Goal: Information Seeking & Learning: Learn about a topic

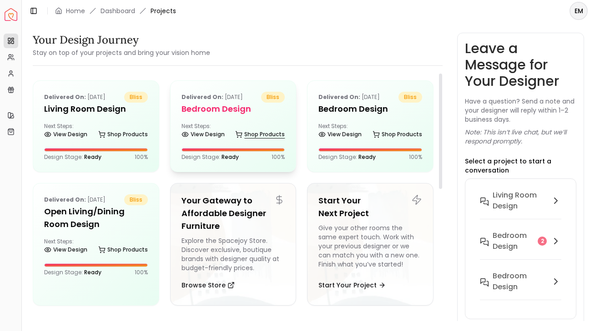
click at [260, 140] on link "Shop Products" at bounding box center [260, 134] width 50 height 13
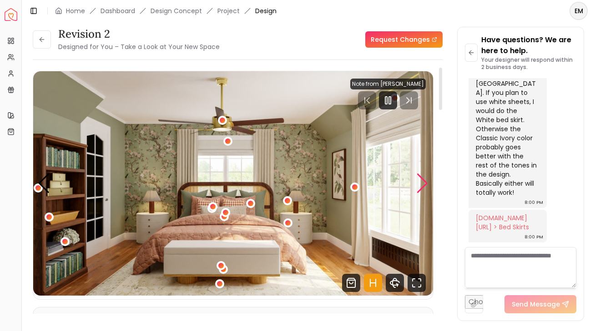
click at [422, 179] on div "Next slide" at bounding box center [422, 184] width 12 height 20
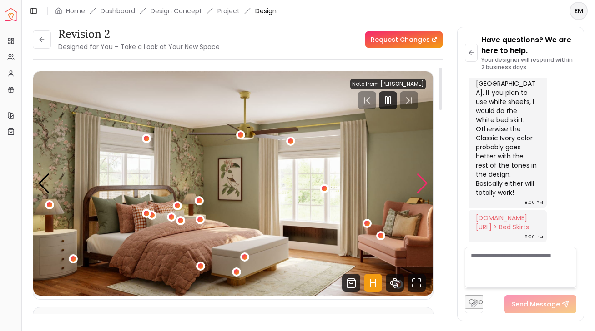
click at [422, 179] on div "Next slide" at bounding box center [422, 184] width 12 height 20
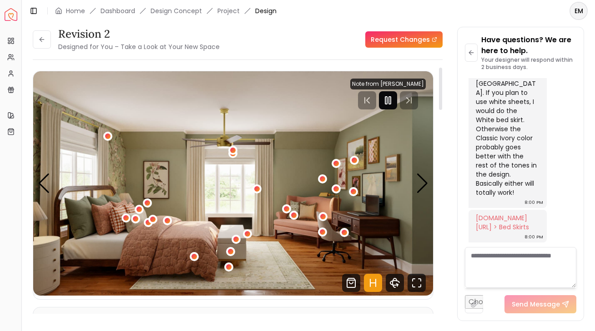
click at [386, 98] on icon "Pause" at bounding box center [387, 100] width 11 height 11
click at [393, 98] on icon "Play" at bounding box center [387, 100] width 11 height 11
click at [373, 286] on icon "Hotspots Toggle" at bounding box center [373, 283] width 18 height 18
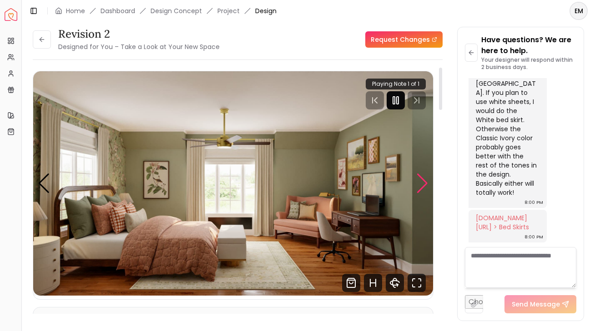
click at [425, 186] on div "Next slide" at bounding box center [422, 184] width 12 height 20
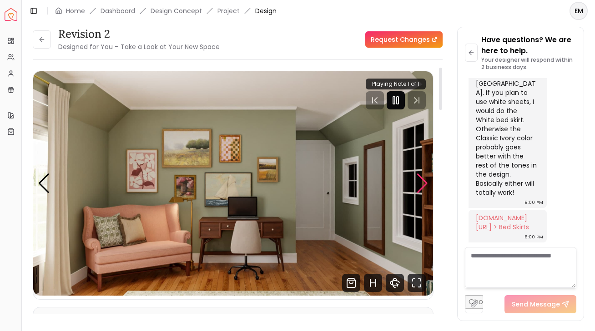
click at [425, 186] on div "Next slide" at bounding box center [422, 184] width 12 height 20
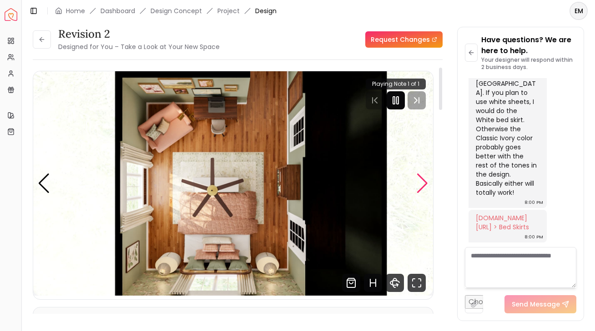
click at [425, 186] on div "Next slide" at bounding box center [422, 184] width 12 height 20
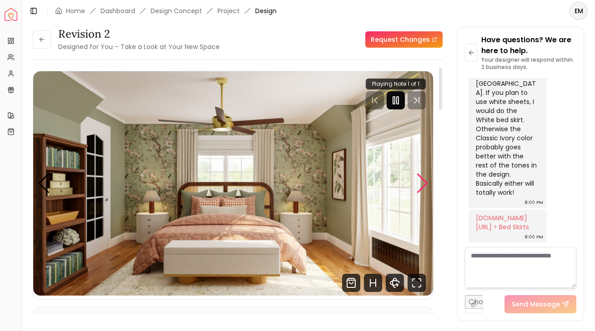
click at [425, 186] on div "Next slide" at bounding box center [422, 184] width 12 height 20
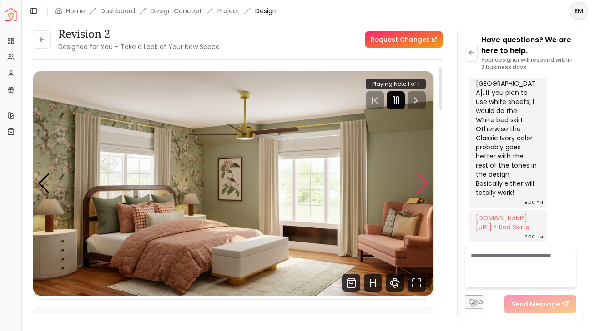
click at [425, 186] on div "Next slide" at bounding box center [422, 184] width 12 height 20
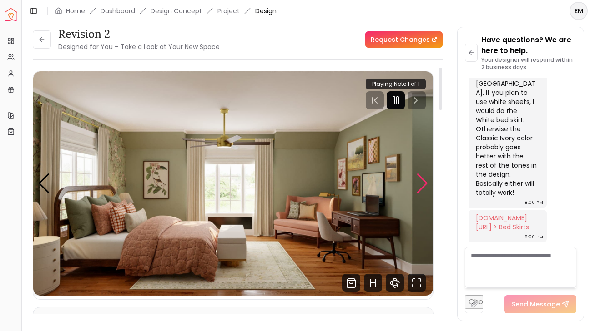
click at [425, 186] on div "Next slide" at bounding box center [422, 184] width 12 height 20
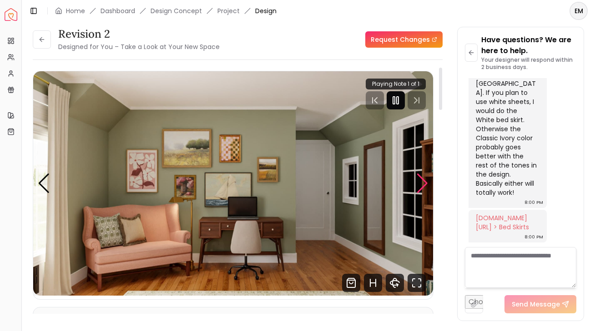
click at [425, 186] on div "Next slide" at bounding box center [422, 184] width 12 height 20
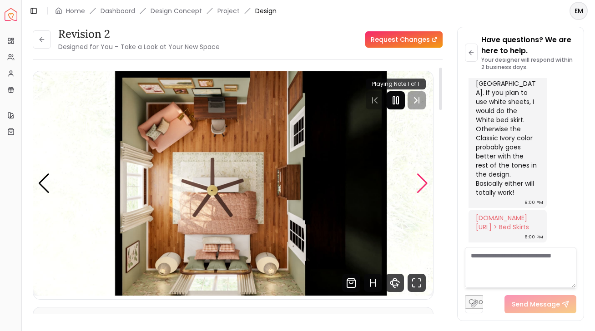
click at [425, 186] on div "Next slide" at bounding box center [422, 184] width 12 height 20
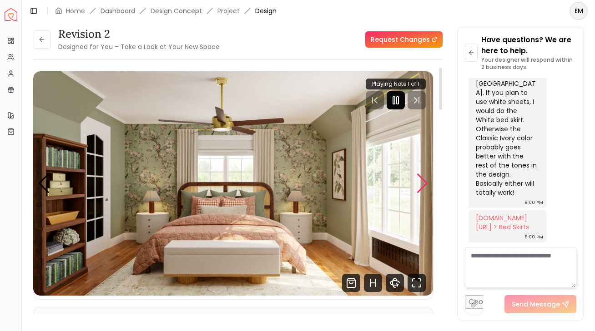
click at [425, 186] on div "Next slide" at bounding box center [422, 184] width 12 height 20
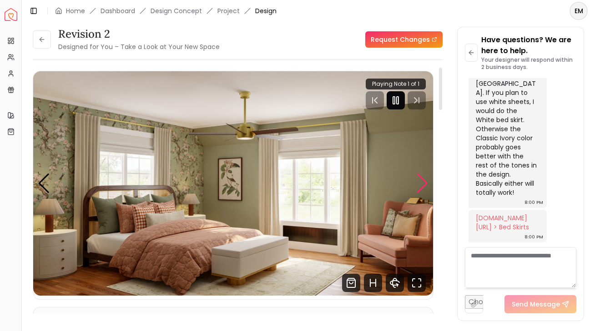
click at [425, 186] on div "Next slide" at bounding box center [422, 184] width 12 height 20
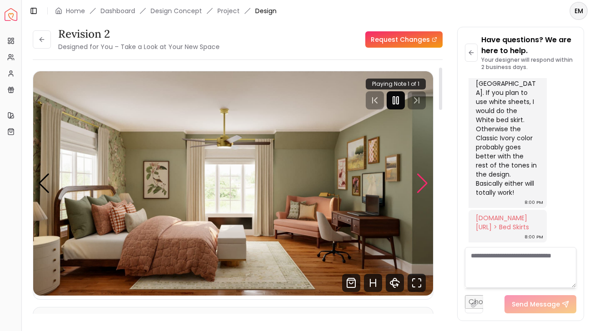
click at [425, 186] on div "Next slide" at bounding box center [422, 184] width 12 height 20
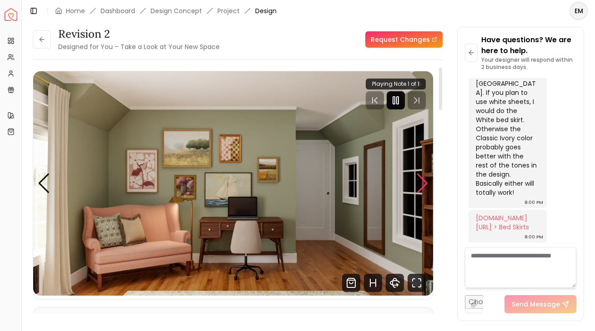
click at [425, 186] on div "Next slide" at bounding box center [422, 184] width 12 height 20
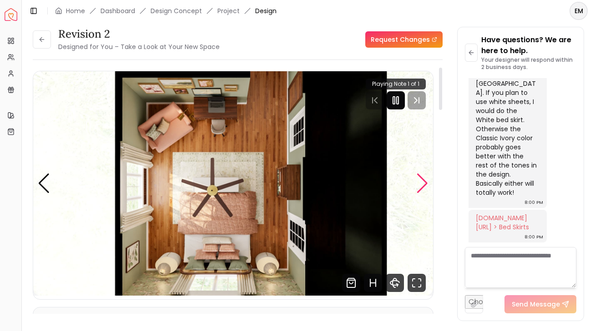
click at [425, 186] on div "Next slide" at bounding box center [422, 184] width 12 height 20
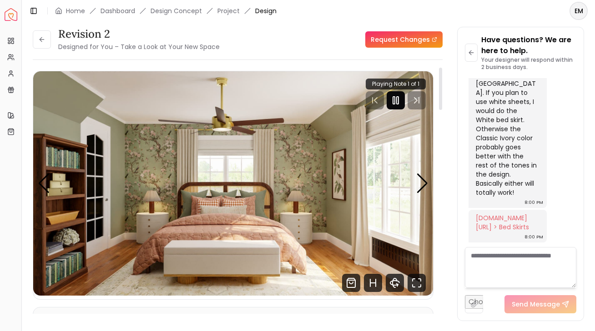
click at [431, 186] on img "1 / 5" at bounding box center [233, 183] width 400 height 225
click at [424, 181] on div "Next slide" at bounding box center [422, 184] width 12 height 20
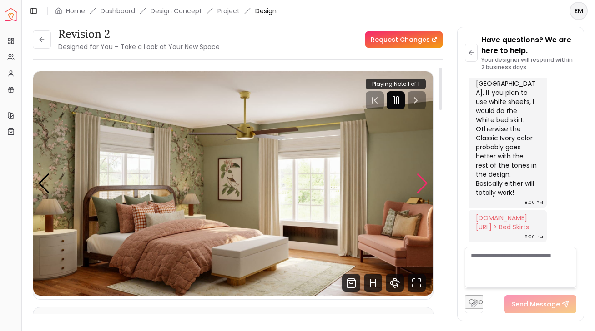
click at [423, 191] on div "Next slide" at bounding box center [422, 184] width 12 height 20
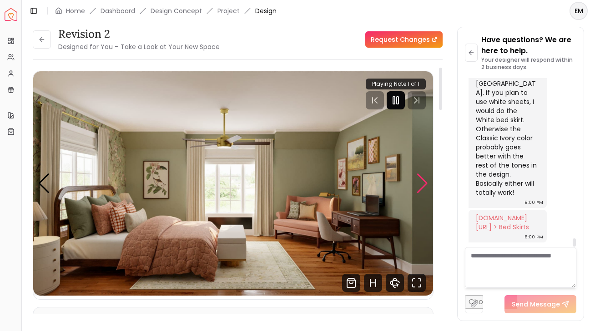
click at [425, 185] on div "Next slide" at bounding box center [422, 184] width 12 height 20
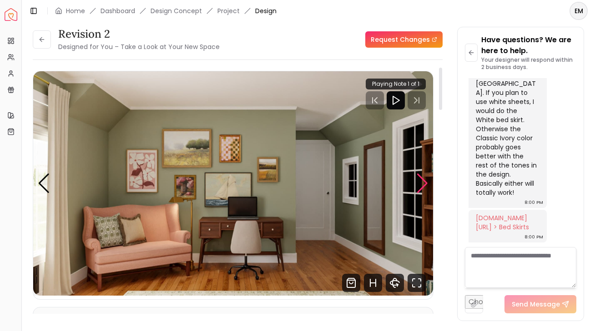
click at [416, 187] on div "Next slide" at bounding box center [422, 184] width 12 height 20
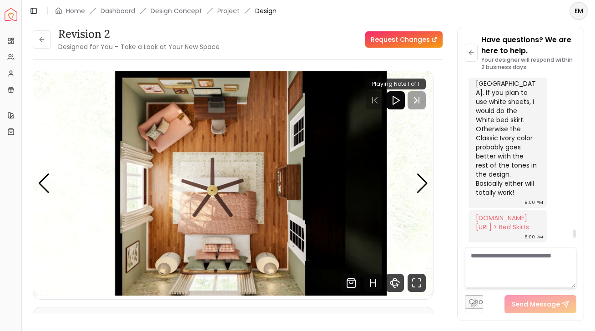
drag, startPoint x: 495, startPoint y: 190, endPoint x: 515, endPoint y: 213, distance: 30.3
click at [515, 208] on div "Hey Emily! I just uploaded the renderings for your final bedroom revision. Belo…" at bounding box center [507, 105] width 78 height 205
click at [515, 197] on div "Hey Emily! I just uploaded the renderings for your final bedroom revision. Belo…" at bounding box center [506, 101] width 62 height 191
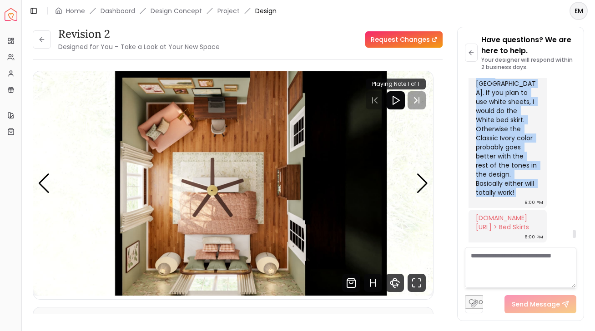
click at [515, 197] on div "Hey Emily! I just uploaded the renderings for your final bedroom revision. Belo…" at bounding box center [506, 101] width 62 height 191
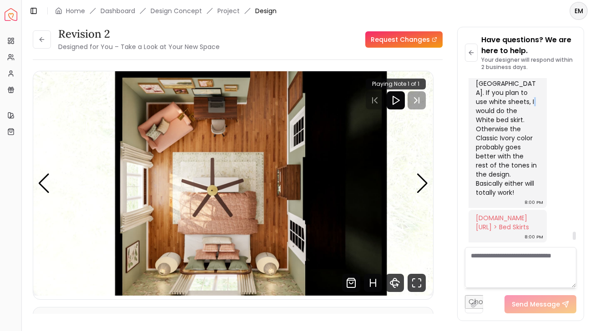
click at [515, 197] on div "Hey Emily! I just uploaded the renderings for your final bedroom revision. Belo…" at bounding box center [506, 101] width 62 height 191
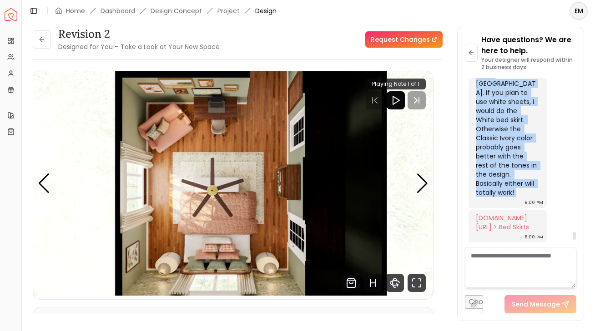
click at [515, 197] on div "Hey Emily! I just uploaded the renderings for your final bedroom revision. Belo…" at bounding box center [506, 101] width 62 height 191
click at [517, 197] on div "Hey Emily! I just uploaded the renderings for your final bedroom revision. Belo…" at bounding box center [506, 101] width 62 height 191
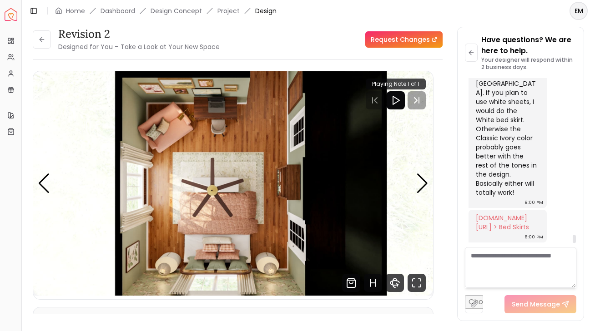
scroll to position [4022, 0]
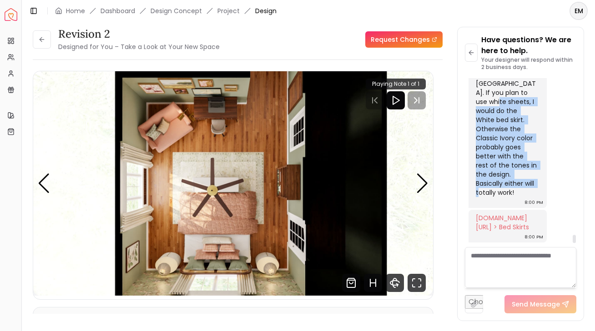
drag, startPoint x: 516, startPoint y: 218, endPoint x: 526, endPoint y: 117, distance: 101.8
click at [526, 117] on div "Hey Emily! I just uploaded the renderings for your final bedroom revision. Belo…" at bounding box center [507, 105] width 78 height 205
click at [526, 117] on div "Hey Emily! I just uploaded the renderings for your final bedroom revision. Belo…" at bounding box center [506, 101] width 62 height 191
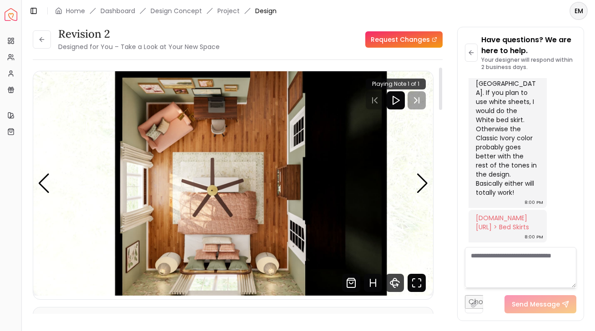
click at [416, 287] on icon "Fullscreen" at bounding box center [416, 283] width 18 height 18
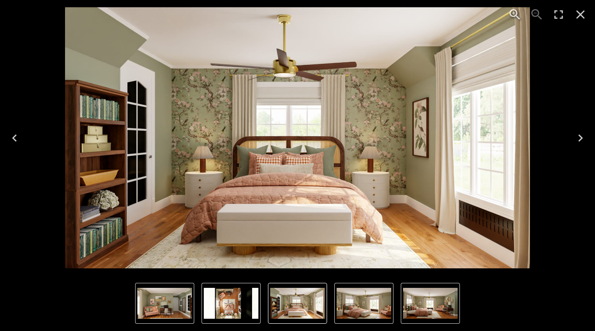
click at [584, 134] on icon "Next" at bounding box center [580, 138] width 15 height 15
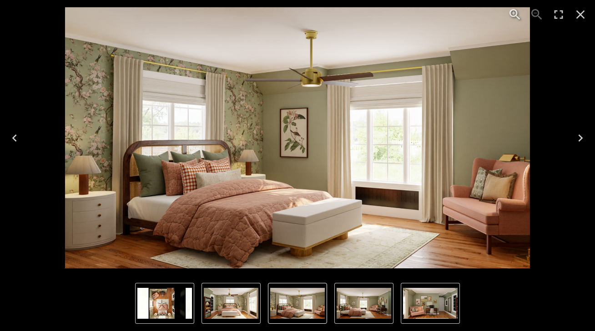
click at [584, 134] on icon "Next" at bounding box center [580, 138] width 15 height 15
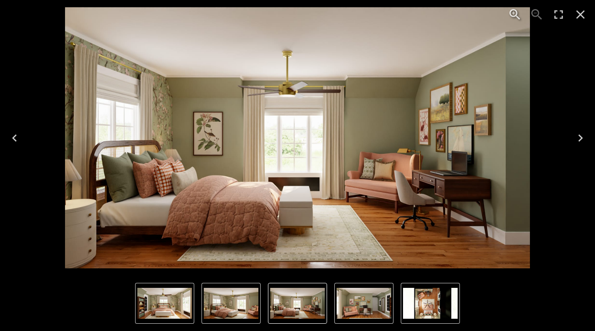
click at [584, 134] on icon "Next" at bounding box center [580, 138] width 15 height 15
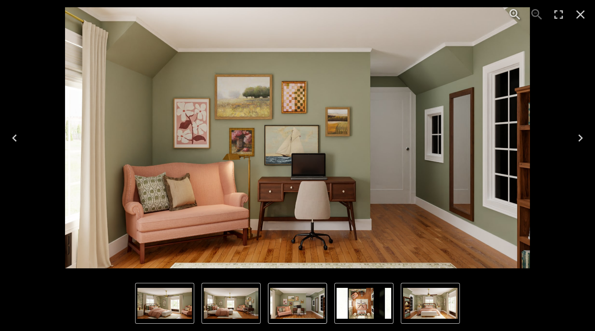
click at [584, 134] on icon "Next" at bounding box center [580, 138] width 15 height 15
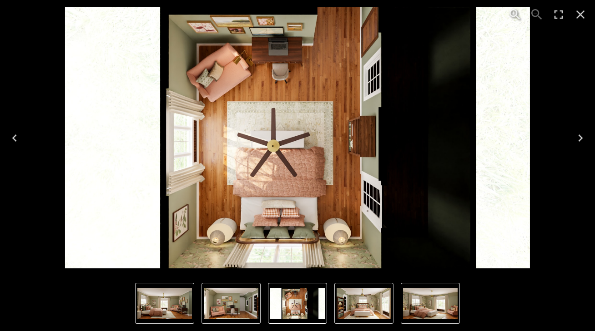
click at [584, 134] on icon "Next" at bounding box center [580, 138] width 15 height 15
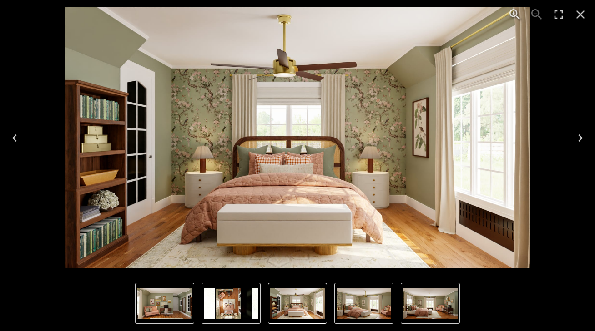
click at [580, 144] on icon "Next" at bounding box center [580, 138] width 15 height 15
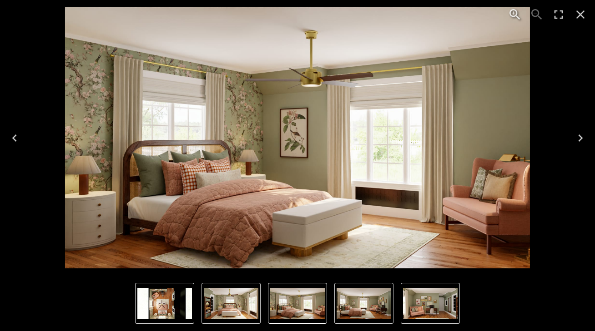
click at [582, 145] on icon "Next" at bounding box center [580, 138] width 15 height 15
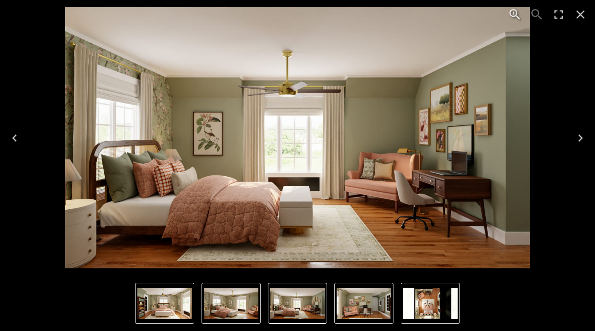
click at [582, 147] on button "Next" at bounding box center [580, 138] width 29 height 36
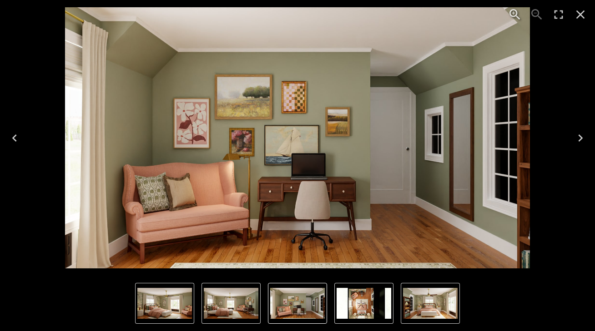
click at [582, 147] on button "Next" at bounding box center [580, 138] width 29 height 36
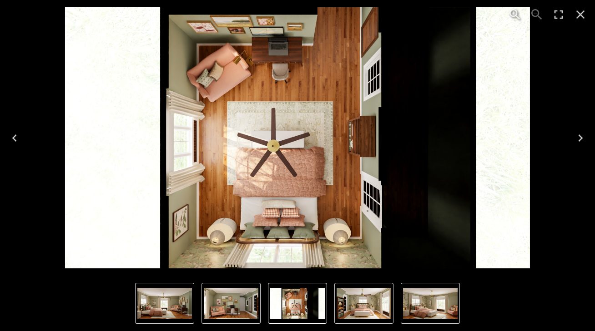
click at [582, 147] on button "Next" at bounding box center [580, 138] width 29 height 36
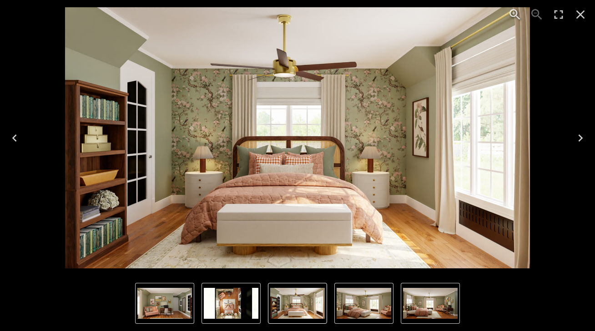
click at [577, 143] on icon "Next" at bounding box center [580, 138] width 15 height 15
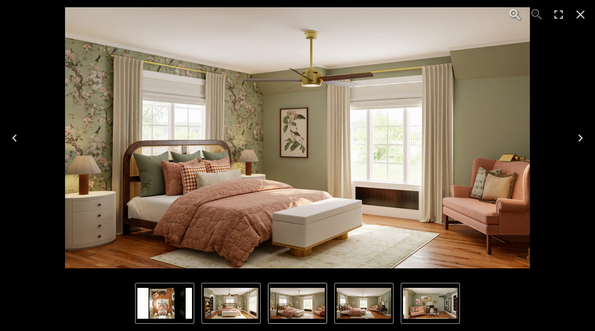
click at [581, 136] on icon "Next" at bounding box center [580, 138] width 15 height 15
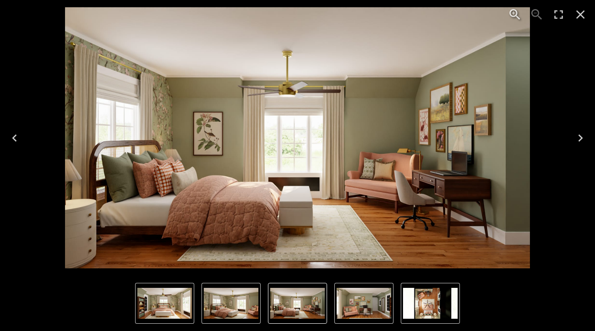
click at [581, 136] on icon "Next" at bounding box center [580, 138] width 15 height 15
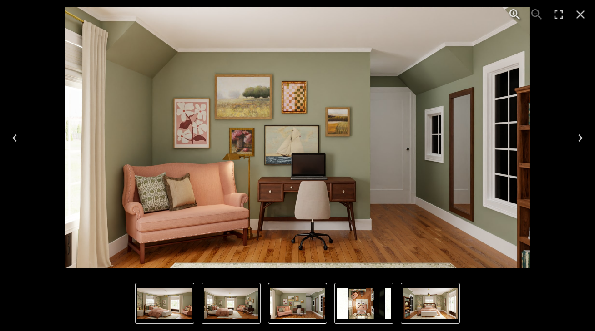
click at [581, 136] on icon "Next" at bounding box center [580, 138] width 15 height 15
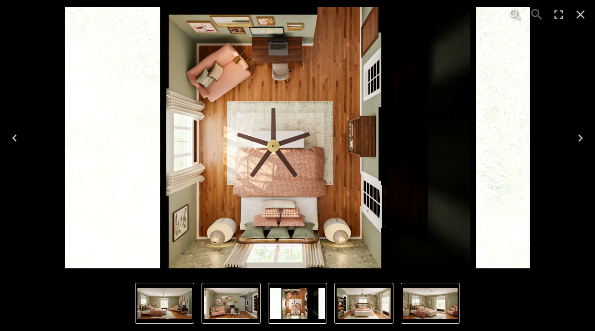
click at [581, 136] on icon "Next" at bounding box center [580, 138] width 15 height 15
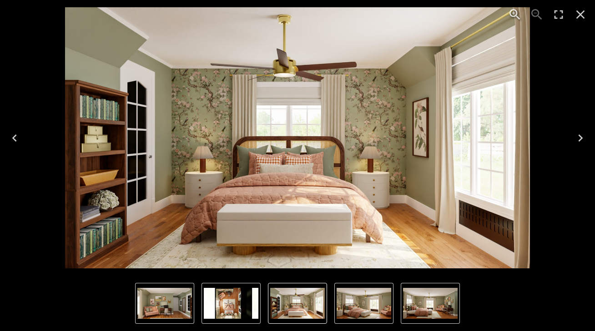
click at [584, 16] on icon "Close" at bounding box center [580, 14] width 15 height 15
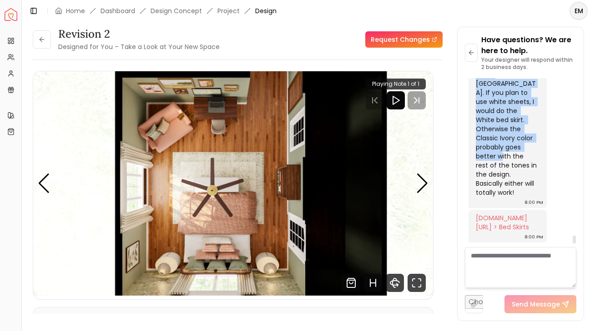
scroll to position [4039, 0]
drag, startPoint x: 481, startPoint y: 82, endPoint x: 534, endPoint y: 187, distance: 117.9
click at [534, 187] on div "Hey Emily! I just uploaded the renderings for your final bedroom revision. Belo…" at bounding box center [506, 101] width 62 height 191
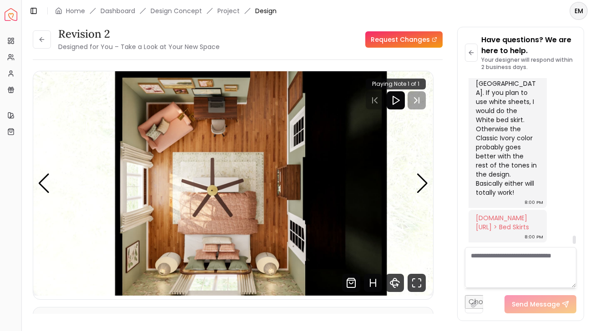
scroll to position [4113, 0]
click at [504, 214] on div "potterybarn.com/products/pb-essential-bed-skirt/?catalogId=84&sku=9094107&cm_ve…" at bounding box center [506, 223] width 62 height 18
click at [494, 214] on link "potterybarn.com/products/pb-essential-bed-skirt/?catalogId=84&sku=9094107&cm_ve…" at bounding box center [501, 223] width 53 height 18
click at [419, 173] on div "Carousel" at bounding box center [233, 183] width 400 height 225
click at [429, 173] on img "5 / 5" at bounding box center [233, 183] width 400 height 225
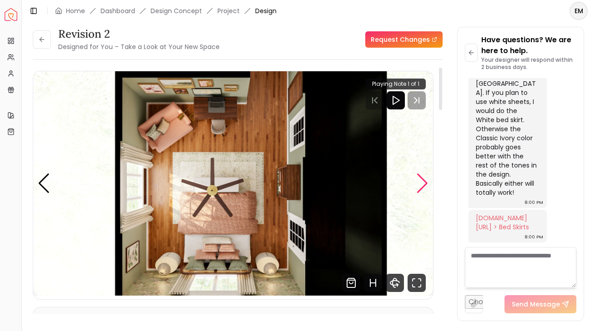
click at [422, 182] on div "Next slide" at bounding box center [422, 184] width 12 height 20
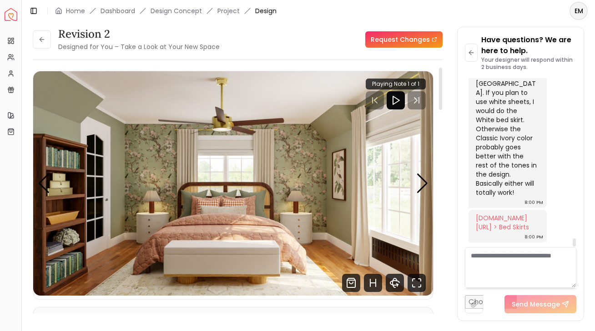
click at [497, 267] on textarea at bounding box center [520, 267] width 111 height 41
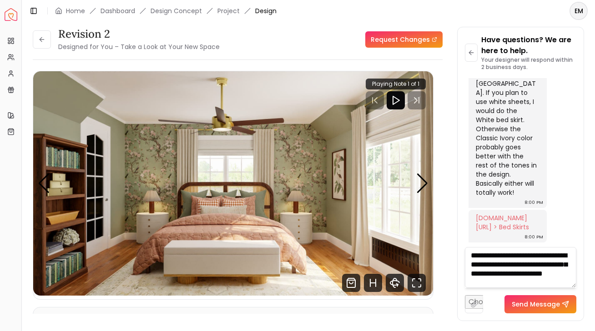
scroll to position [10, 0]
drag, startPoint x: 516, startPoint y: 280, endPoint x: 517, endPoint y: 261, distance: 19.1
click at [517, 261] on textarea "**********" at bounding box center [520, 267] width 111 height 41
type textarea "**********"
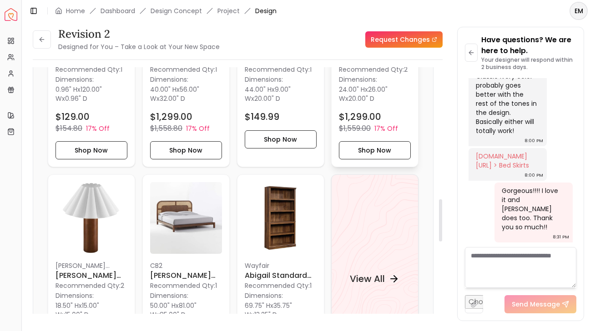
scroll to position [846, 0]
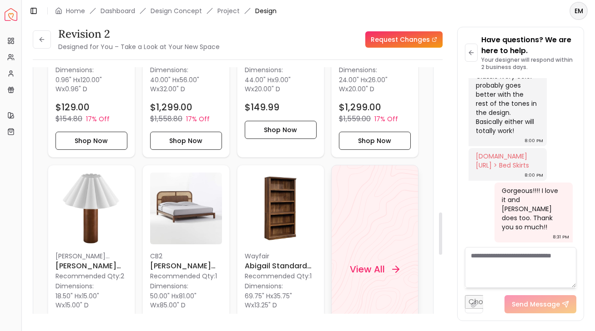
click at [365, 214] on div "View All" at bounding box center [374, 269] width 87 height 209
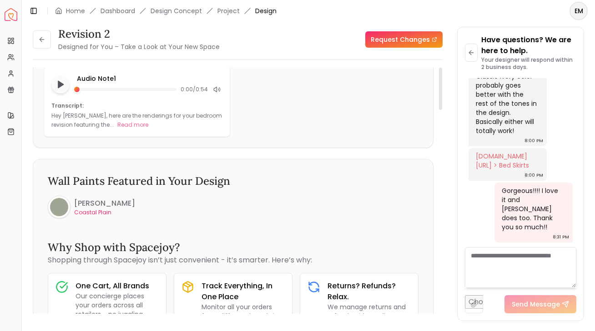
scroll to position [0, 0]
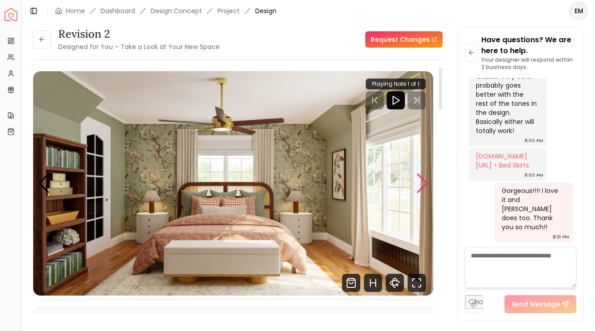
click at [418, 183] on div "Next slide" at bounding box center [422, 184] width 12 height 20
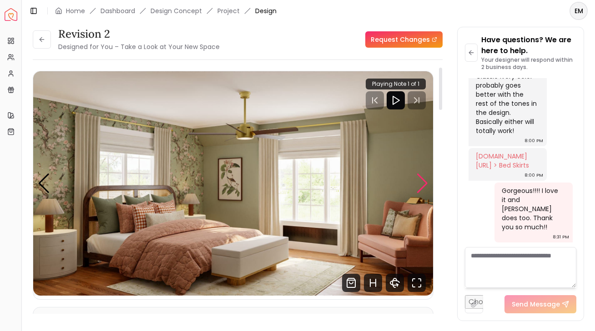
click at [418, 183] on div "Next slide" at bounding box center [422, 184] width 12 height 20
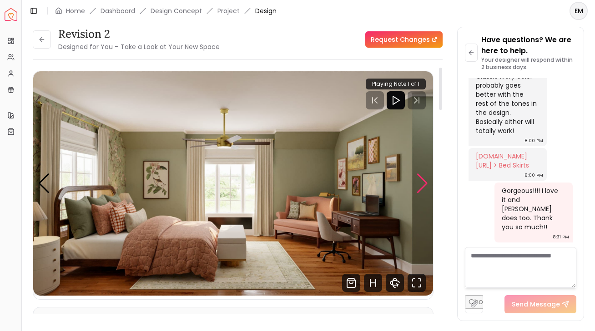
click at [418, 183] on div "Next slide" at bounding box center [422, 184] width 12 height 20
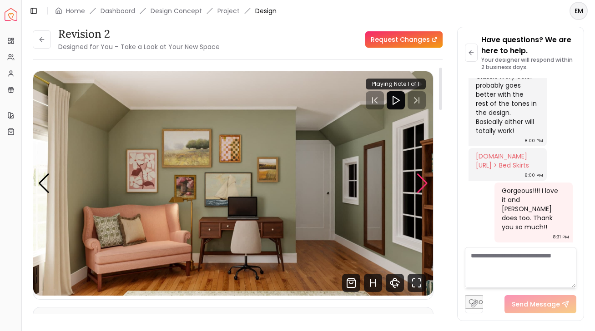
click at [418, 183] on div "Next slide" at bounding box center [422, 184] width 12 height 20
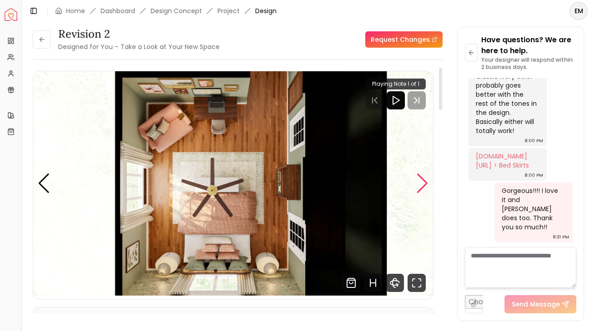
click at [418, 183] on div "Next slide" at bounding box center [422, 184] width 12 height 20
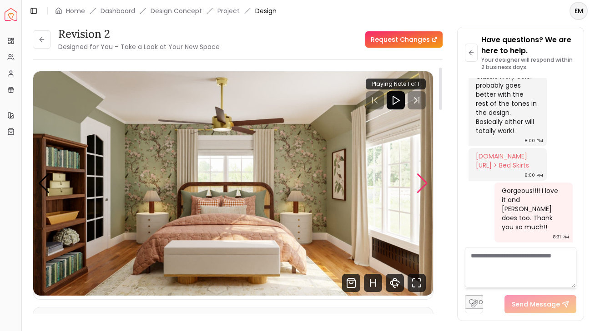
click at [419, 184] on div "Next slide" at bounding box center [422, 184] width 12 height 20
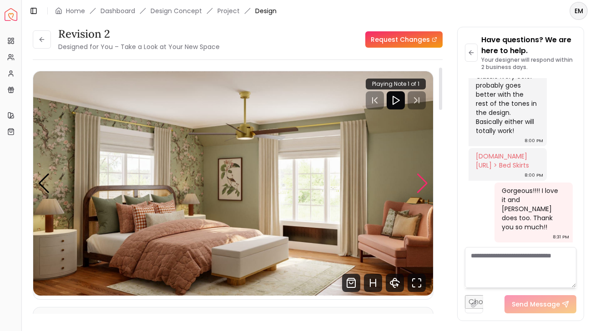
click at [419, 184] on div "Next slide" at bounding box center [422, 184] width 12 height 20
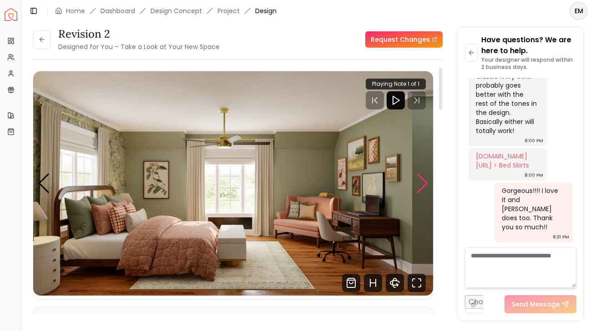
click at [419, 184] on div "Next slide" at bounding box center [422, 184] width 12 height 20
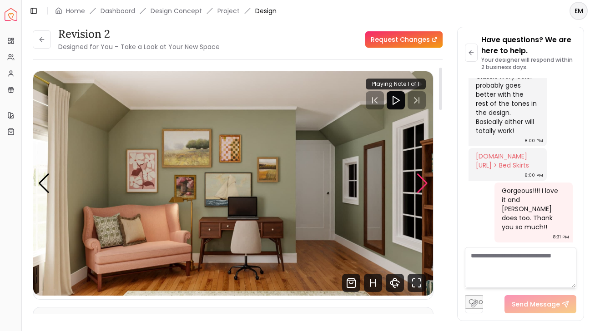
click at [420, 184] on div "Next slide" at bounding box center [422, 184] width 12 height 20
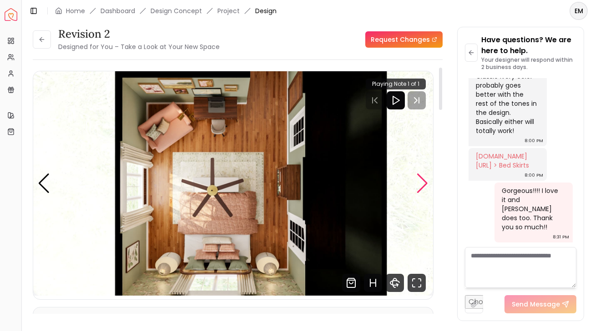
click at [420, 184] on div "Next slide" at bounding box center [422, 184] width 12 height 20
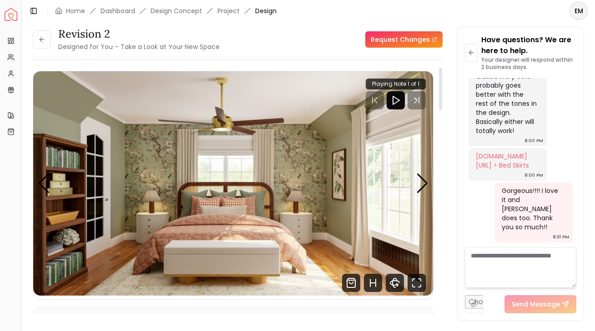
click at [429, 180] on img "1 / 5" at bounding box center [233, 183] width 400 height 225
click at [424, 181] on div "Next slide" at bounding box center [422, 184] width 12 height 20
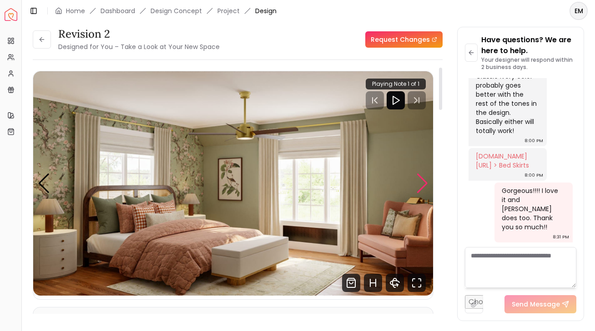
click at [424, 181] on div "Next slide" at bounding box center [422, 184] width 12 height 20
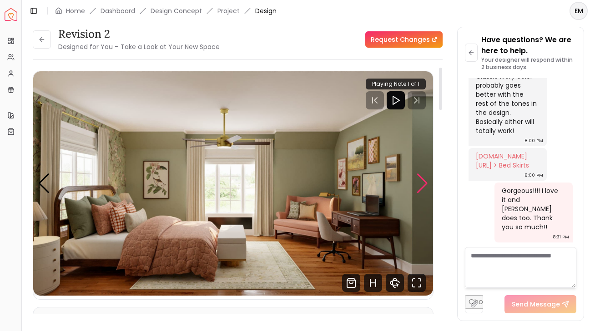
click at [424, 181] on div "Next slide" at bounding box center [422, 184] width 12 height 20
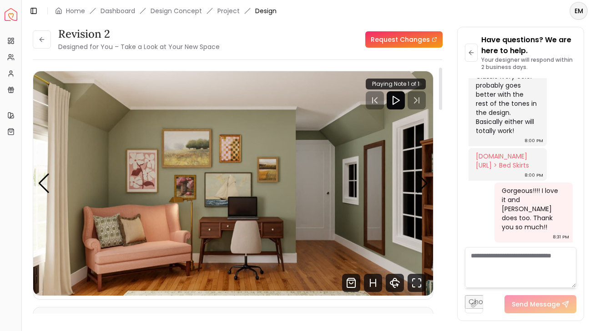
click at [429, 184] on img "4 / 5" at bounding box center [233, 183] width 400 height 225
click at [425, 184] on div "Next slide" at bounding box center [422, 184] width 12 height 20
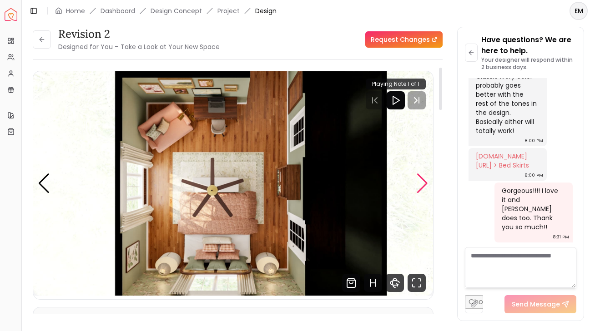
click at [425, 184] on div "Next slide" at bounding box center [422, 184] width 12 height 20
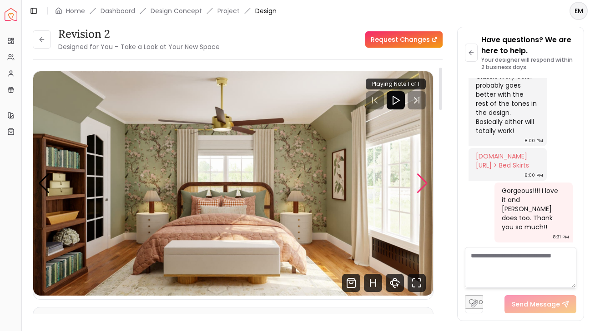
click at [426, 183] on div "Next slide" at bounding box center [422, 184] width 12 height 20
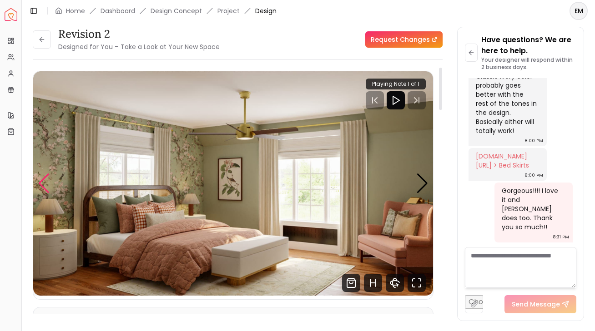
click at [40, 177] on div "Previous slide" at bounding box center [44, 184] width 12 height 20
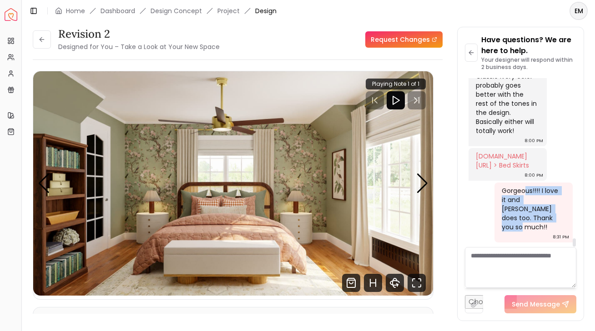
drag, startPoint x: 539, startPoint y: 233, endPoint x: 526, endPoint y: 197, distance: 38.3
click at [526, 200] on div "Gorgeous!!!! I love it and Edward does too. Thank you so much!! 8:31 PM" at bounding box center [533, 213] width 78 height 60
click at [419, 179] on div "Next slide" at bounding box center [422, 184] width 12 height 20
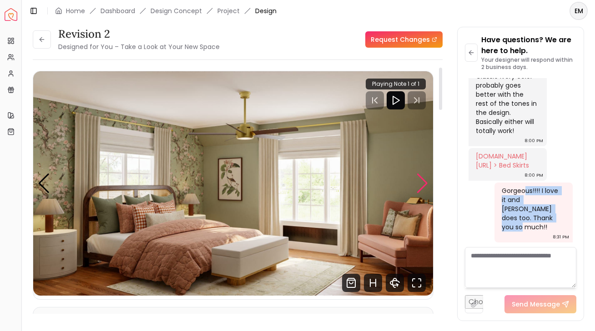
click at [419, 179] on div "Next slide" at bounding box center [422, 184] width 12 height 20
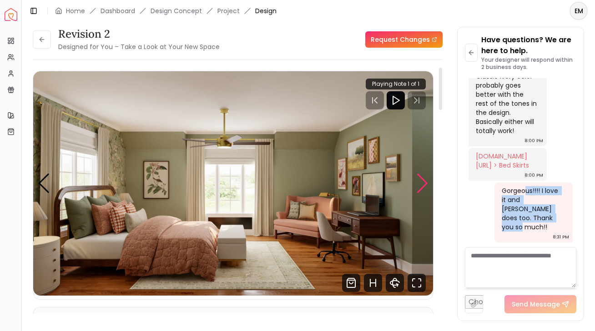
click at [419, 179] on div "Next slide" at bounding box center [422, 184] width 12 height 20
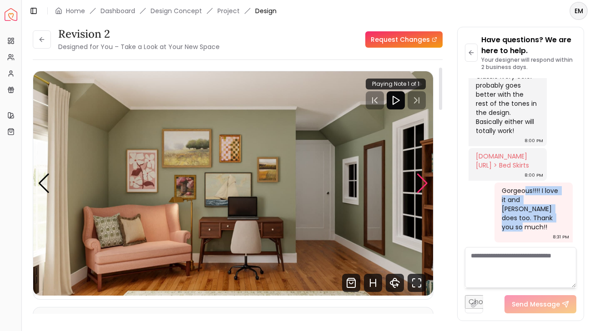
click at [419, 179] on div "Next slide" at bounding box center [422, 184] width 12 height 20
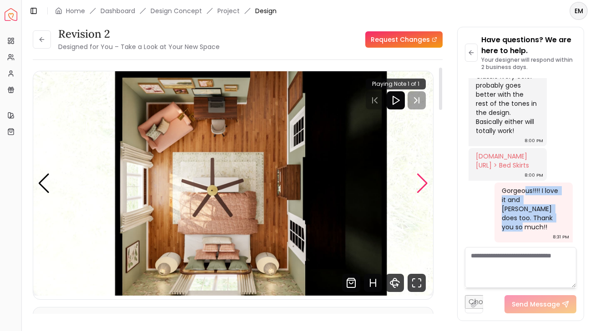
click at [419, 180] on div "Next slide" at bounding box center [422, 184] width 12 height 20
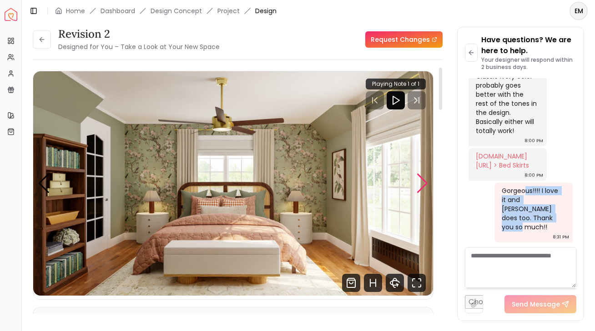
click at [423, 184] on div "Next slide" at bounding box center [422, 184] width 12 height 20
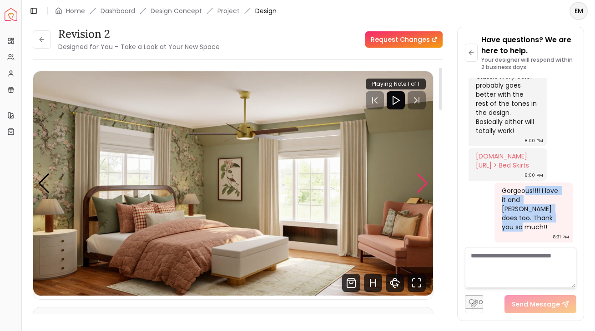
click at [423, 183] on div "Next slide" at bounding box center [422, 184] width 12 height 20
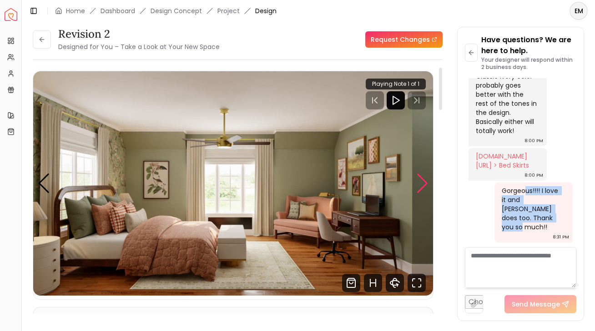
click at [423, 183] on div "Next slide" at bounding box center [422, 184] width 12 height 20
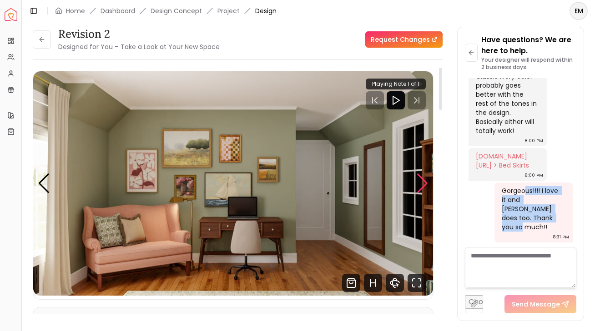
click at [423, 183] on div "Next slide" at bounding box center [422, 184] width 12 height 20
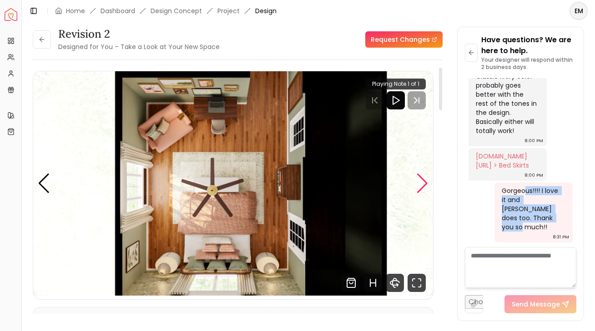
click at [423, 183] on div "Next slide" at bounding box center [422, 184] width 12 height 20
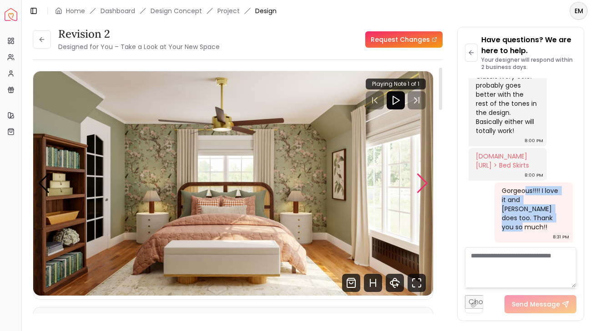
click at [422, 182] on div "Next slide" at bounding box center [422, 184] width 12 height 20
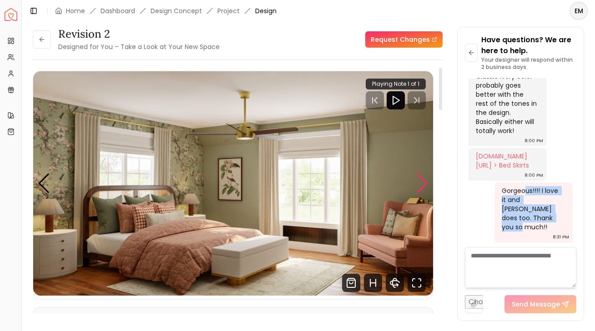
click at [422, 183] on div "Next slide" at bounding box center [422, 184] width 12 height 20
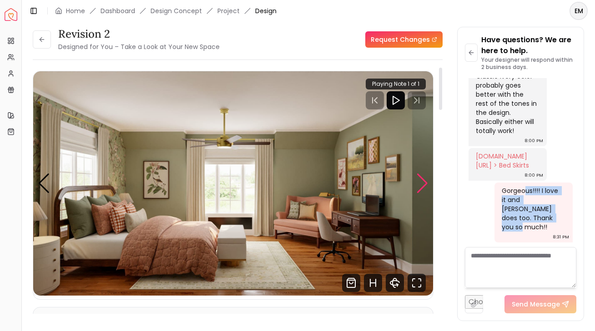
click at [422, 183] on div "Next slide" at bounding box center [422, 184] width 12 height 20
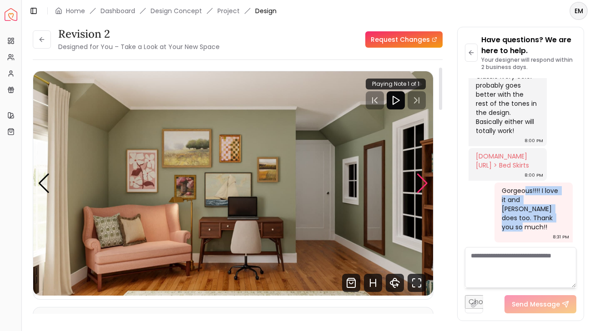
click at [422, 184] on div "Next slide" at bounding box center [422, 184] width 12 height 20
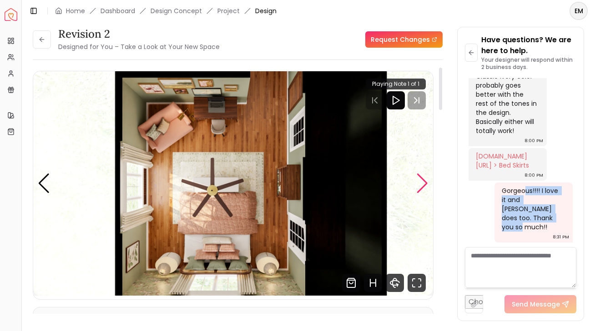
click at [422, 184] on div "Next slide" at bounding box center [422, 184] width 12 height 20
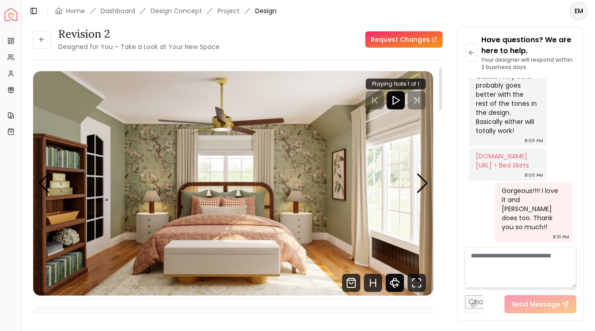
click at [395, 281] on icon "360 View" at bounding box center [394, 283] width 9 height 5
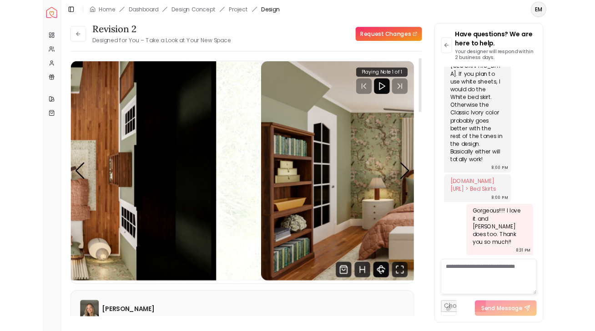
scroll to position [3370, 0]
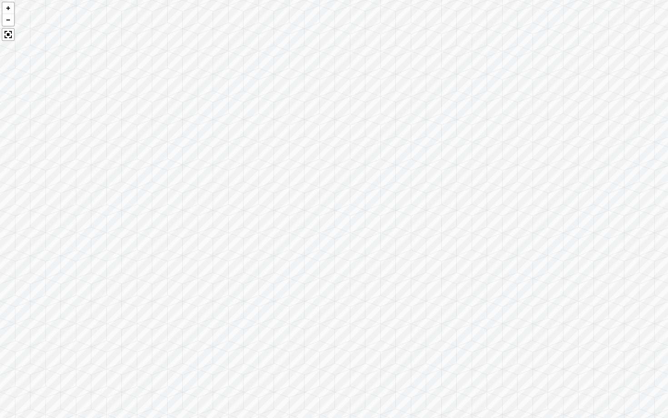
drag, startPoint x: 458, startPoint y: 216, endPoint x: 225, endPoint y: 237, distance: 233.7
click at [226, 238] on div at bounding box center [334, 209] width 668 height 418
drag, startPoint x: 428, startPoint y: 226, endPoint x: 238, endPoint y: 215, distance: 190.4
click at [238, 215] on div at bounding box center [334, 209] width 668 height 418
drag, startPoint x: 409, startPoint y: 205, endPoint x: 362, endPoint y: 139, distance: 80.9
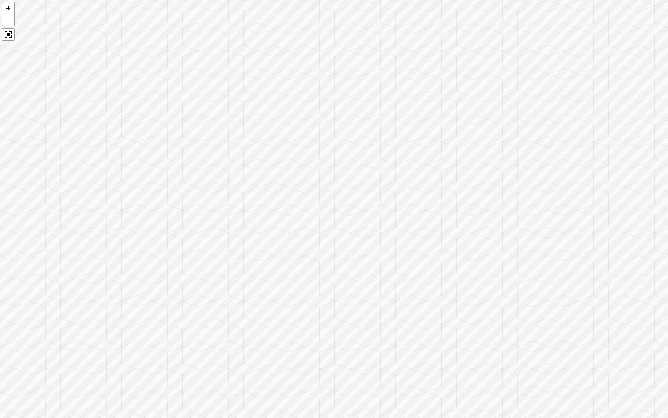
click at [362, 139] on div at bounding box center [334, 209] width 668 height 418
drag, startPoint x: 399, startPoint y: 137, endPoint x: 193, endPoint y: 174, distance: 209.1
click at [196, 173] on div at bounding box center [334, 209] width 668 height 418
drag, startPoint x: 399, startPoint y: 174, endPoint x: 138, endPoint y: 151, distance: 261.9
click at [139, 152] on div at bounding box center [334, 209] width 668 height 418
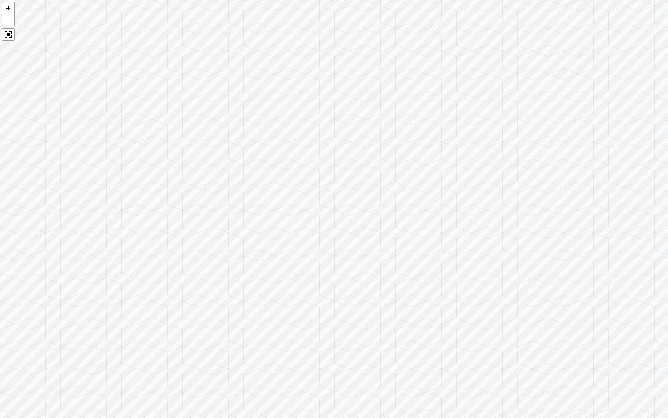
drag, startPoint x: 310, startPoint y: 139, endPoint x: 95, endPoint y: 144, distance: 214.6
click at [95, 144] on div at bounding box center [334, 209] width 668 height 418
drag, startPoint x: 230, startPoint y: 154, endPoint x: 148, endPoint y: 157, distance: 82.8
click at [148, 157] on div at bounding box center [334, 209] width 668 height 418
drag, startPoint x: 334, startPoint y: 205, endPoint x: 195, endPoint y: 214, distance: 138.5
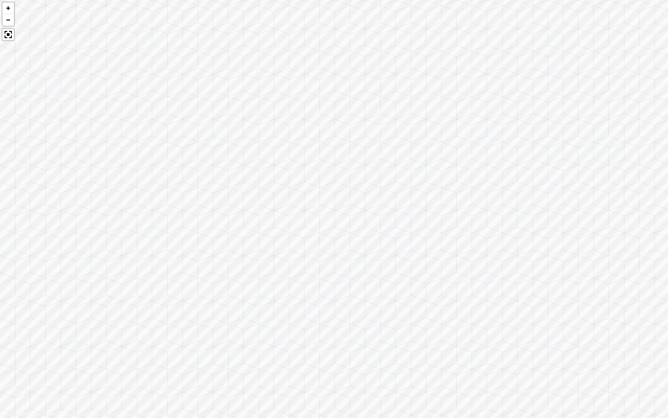
click at [196, 214] on div at bounding box center [334, 209] width 668 height 418
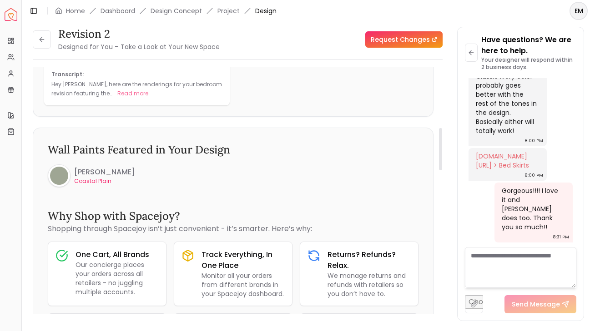
scroll to position [0, 0]
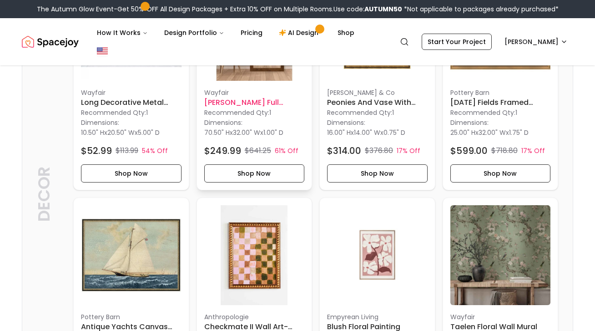
scroll to position [1853, 0]
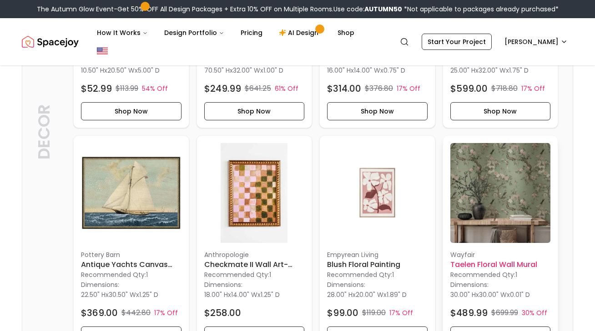
click at [522, 155] on img at bounding box center [500, 193] width 100 height 100
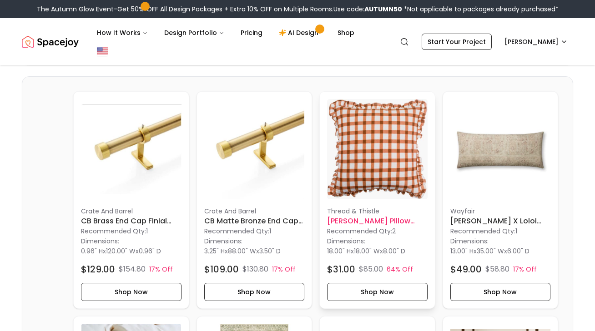
scroll to position [87, 0]
